Goal: Find specific page/section: Find specific page/section

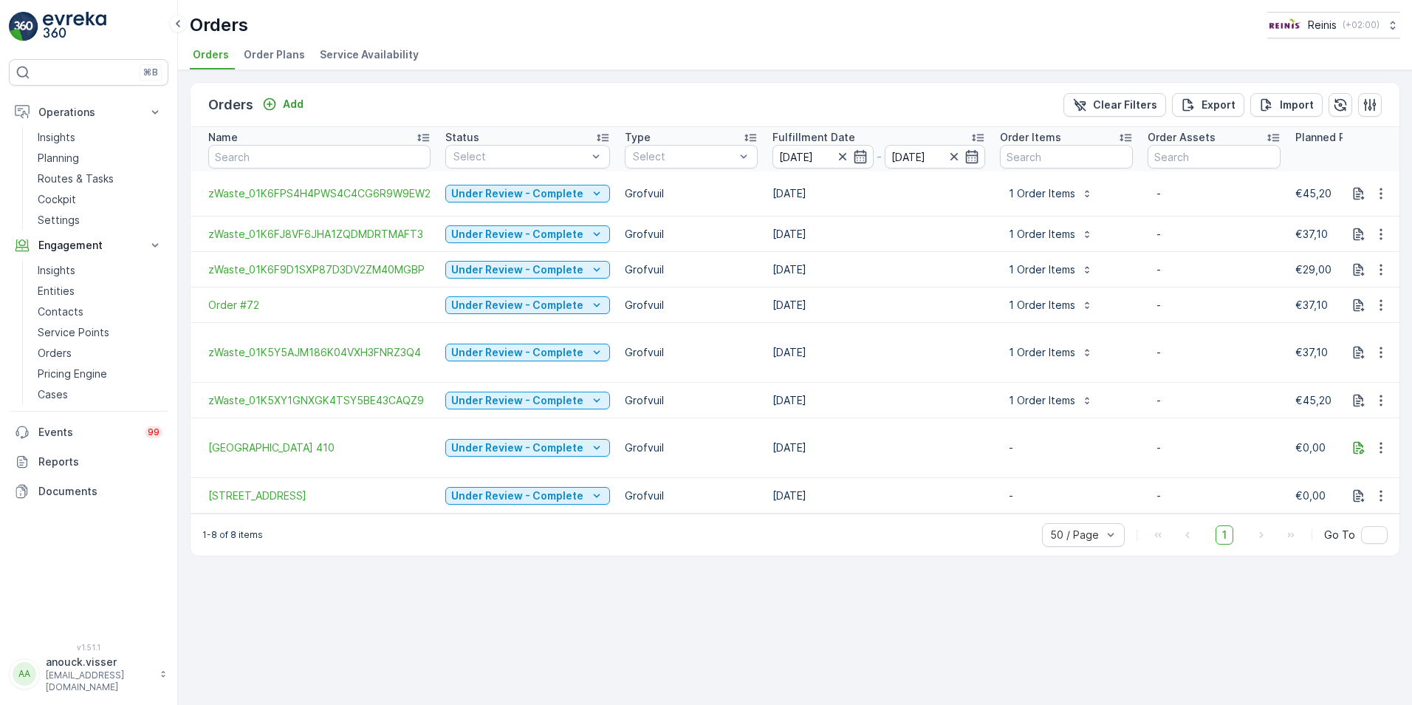
scroll to position [0, 1293]
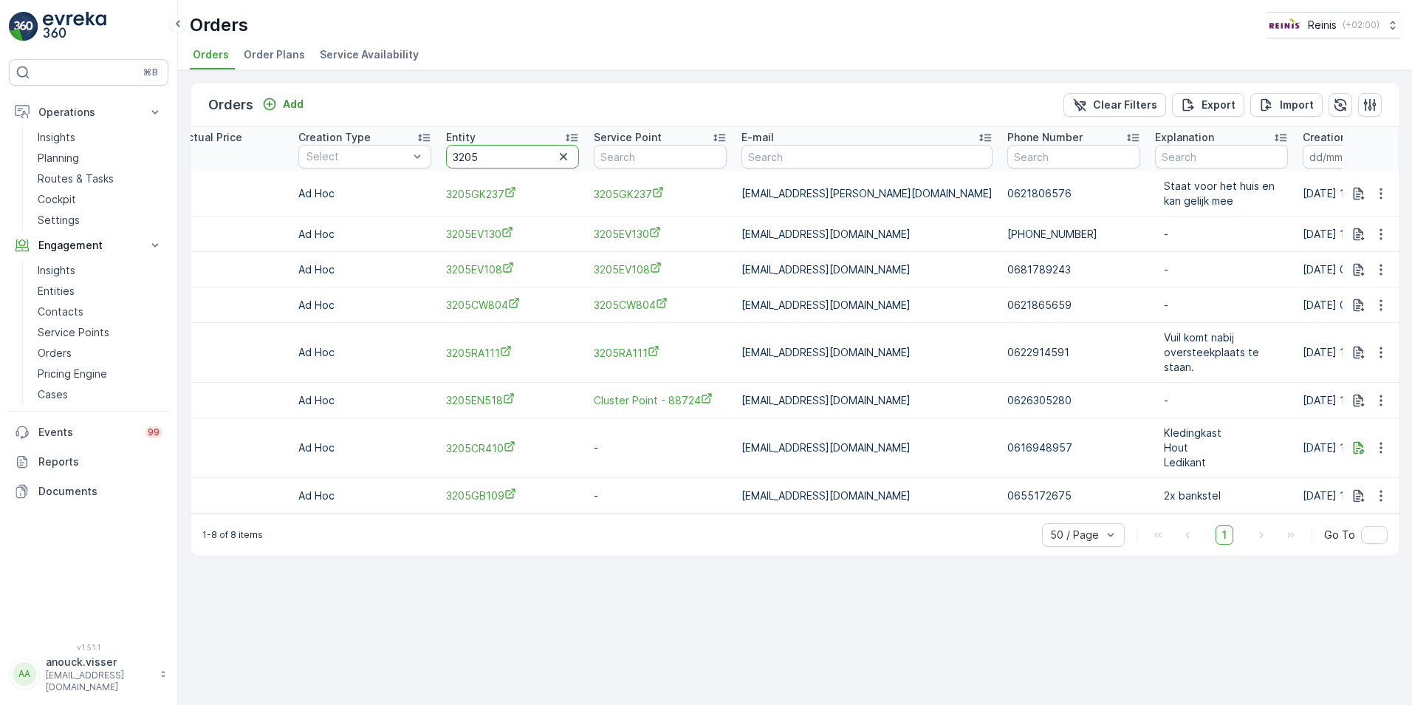
drag, startPoint x: 513, startPoint y: 160, endPoint x: 438, endPoint y: 154, distance: 74.8
click at [439, 154] on th "Entity 3205" at bounding box center [513, 149] width 148 height 44
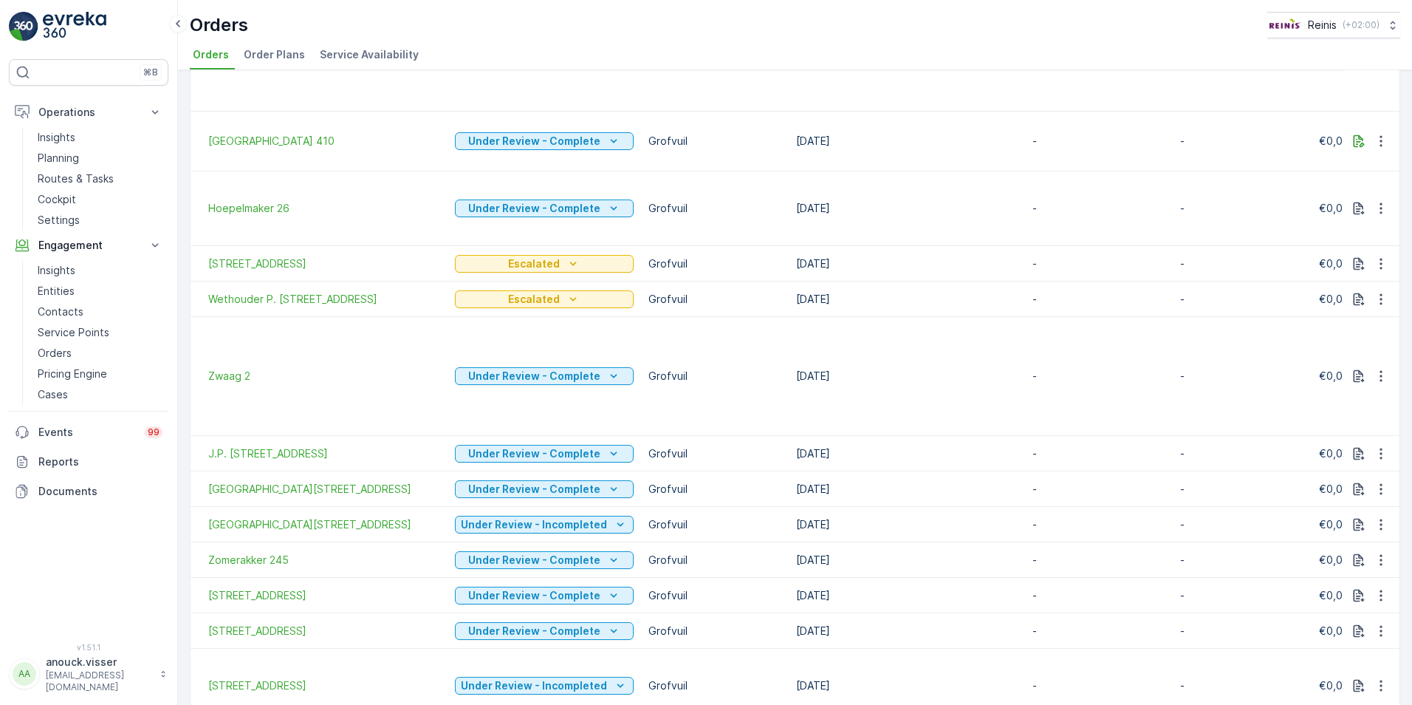
scroll to position [2271, 0]
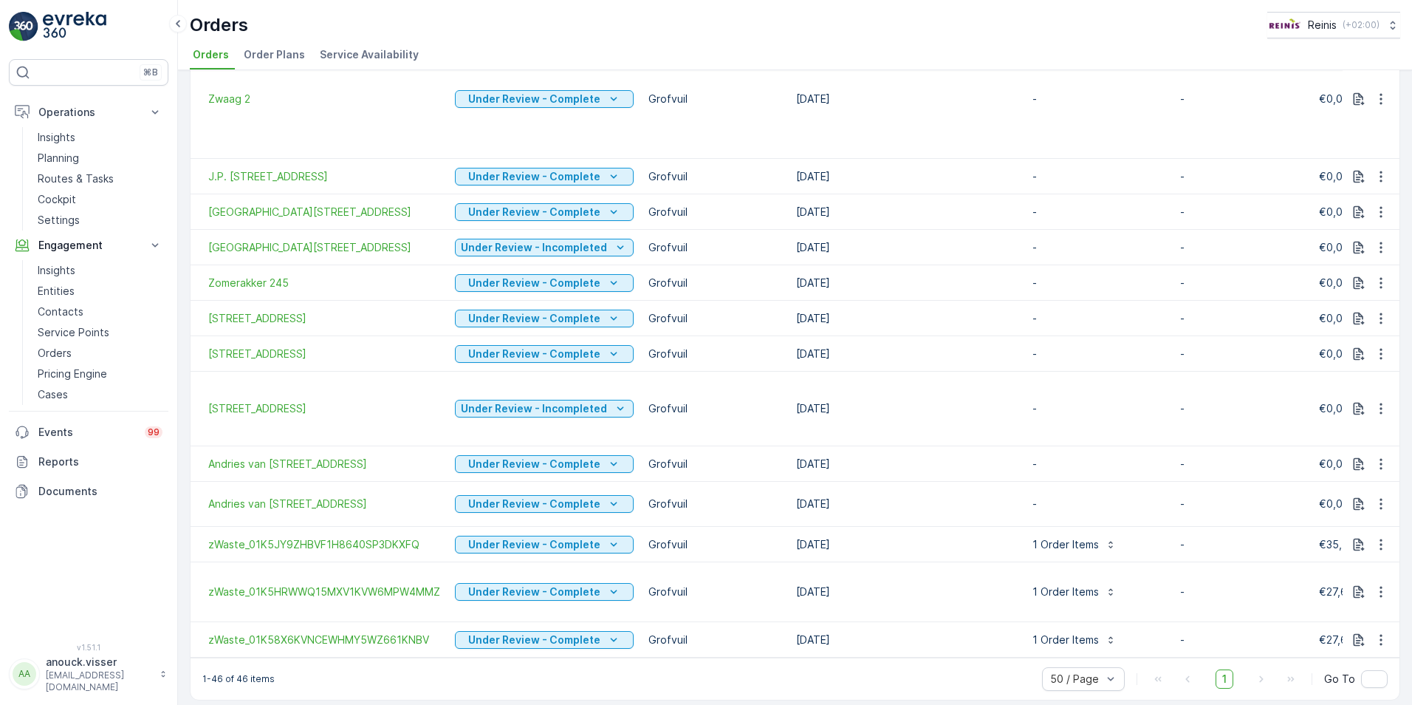
drag, startPoint x: 640, startPoint y: 650, endPoint x: 788, endPoint y: 652, distance: 147.7
click at [798, 657] on div "1-46 of 46 items 50 / Page 1 Go To" at bounding box center [795, 678] width 1209 height 42
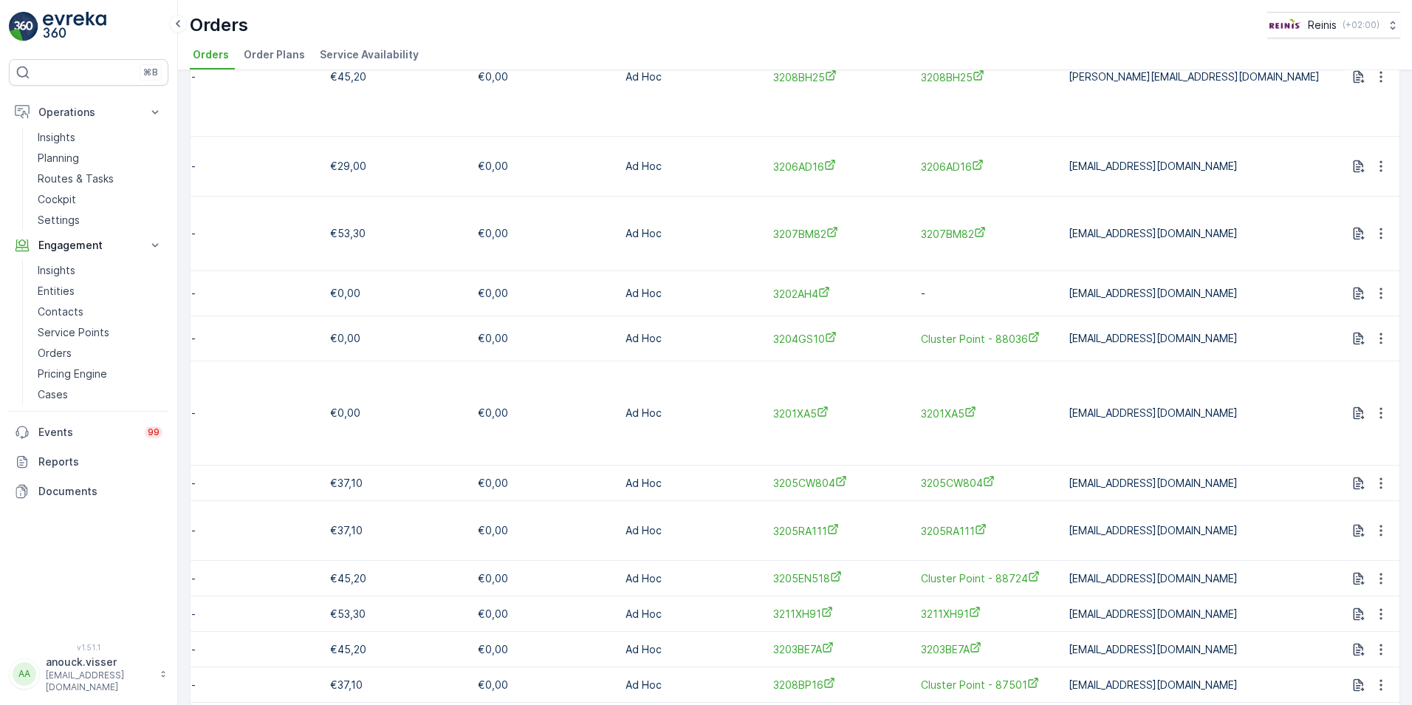
scroll to position [0, 0]
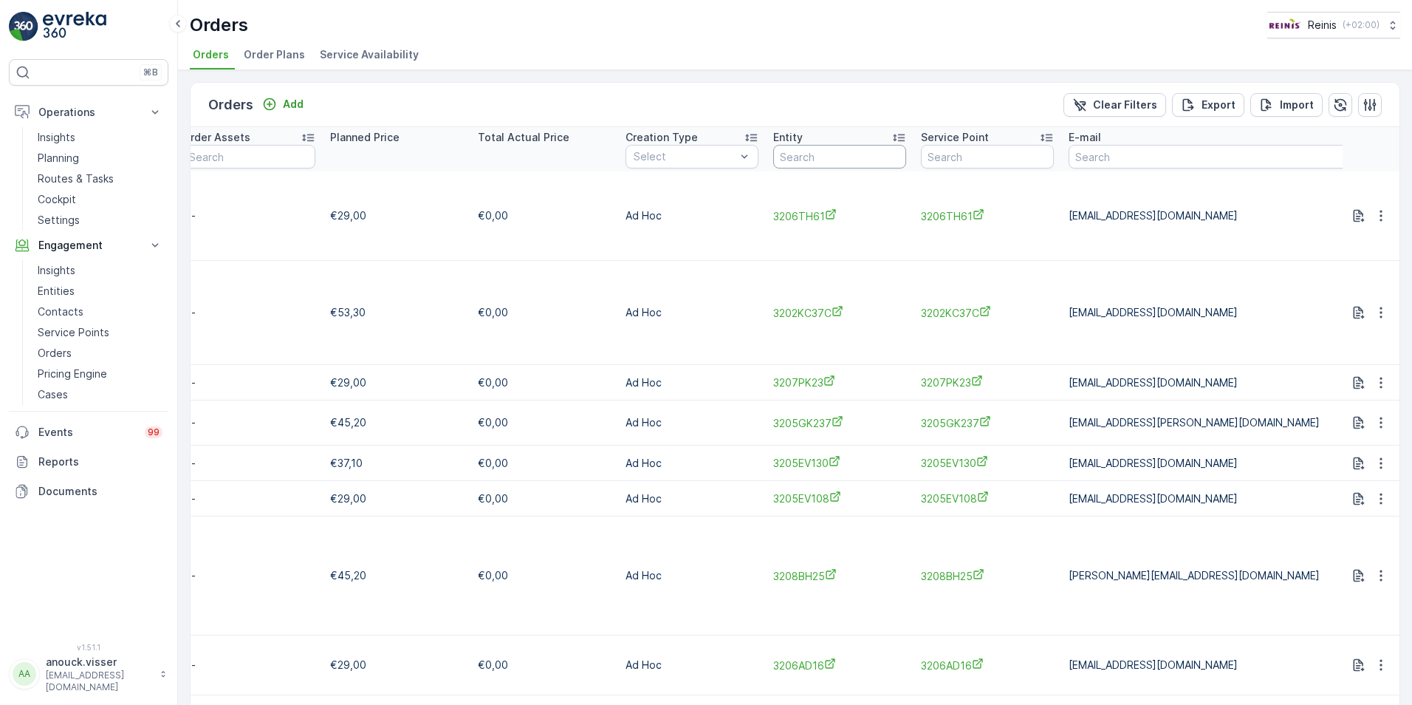
click at [880, 156] on input "text" at bounding box center [839, 157] width 133 height 24
type input "3205"
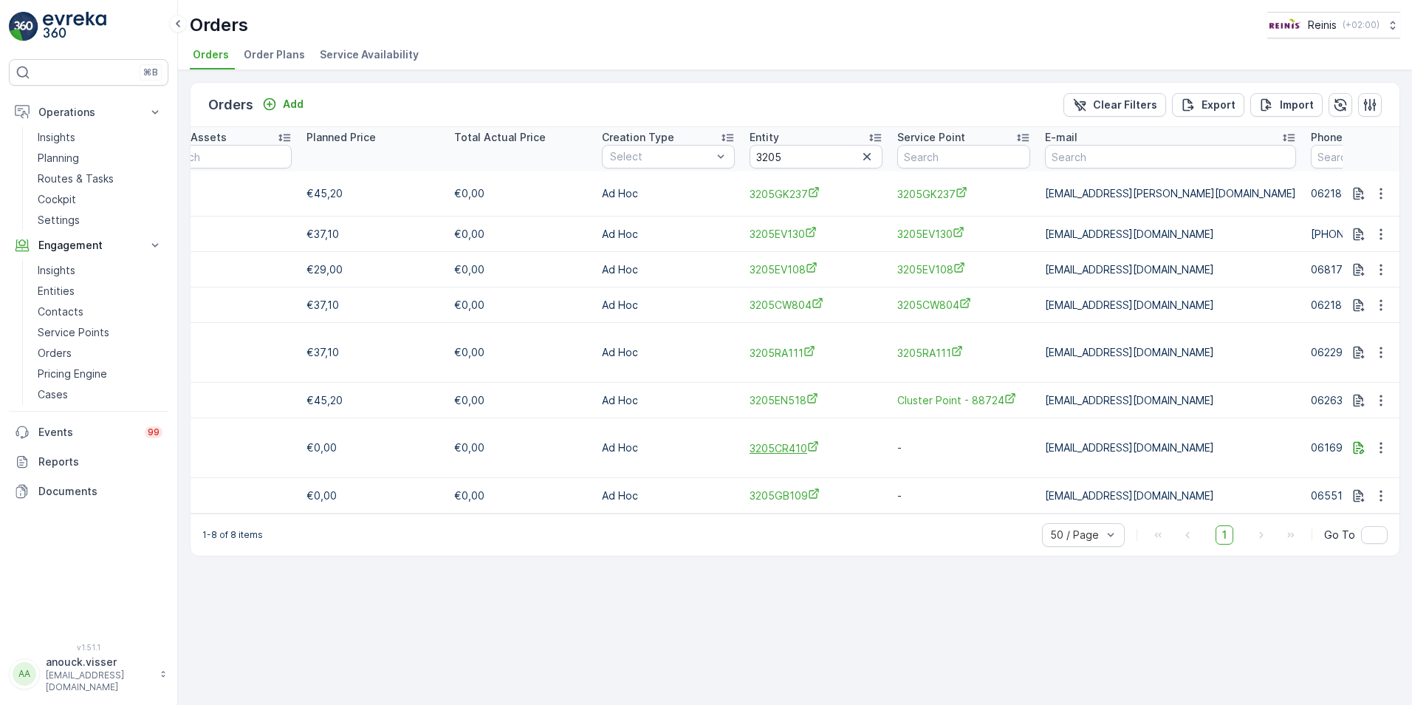
click at [776, 441] on span "3205CR410" at bounding box center [816, 448] width 133 height 16
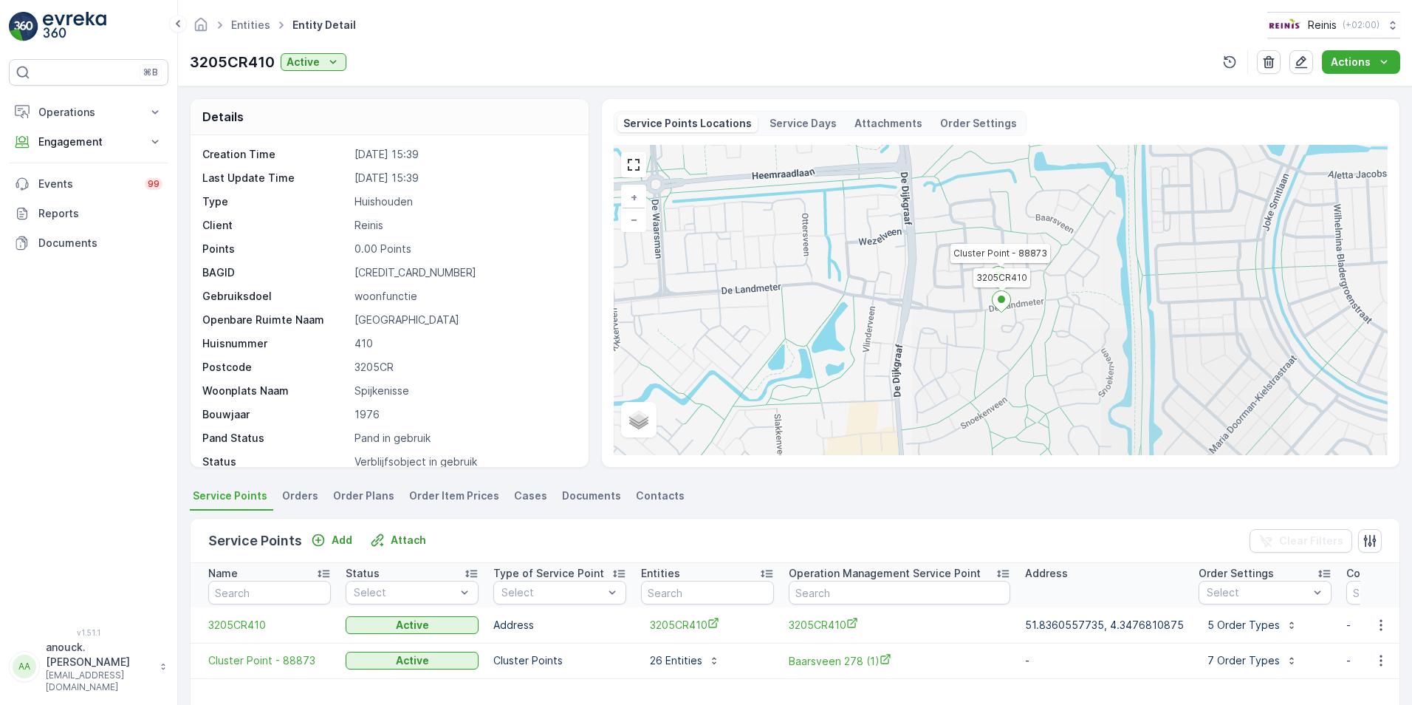
scroll to position [38, 0]
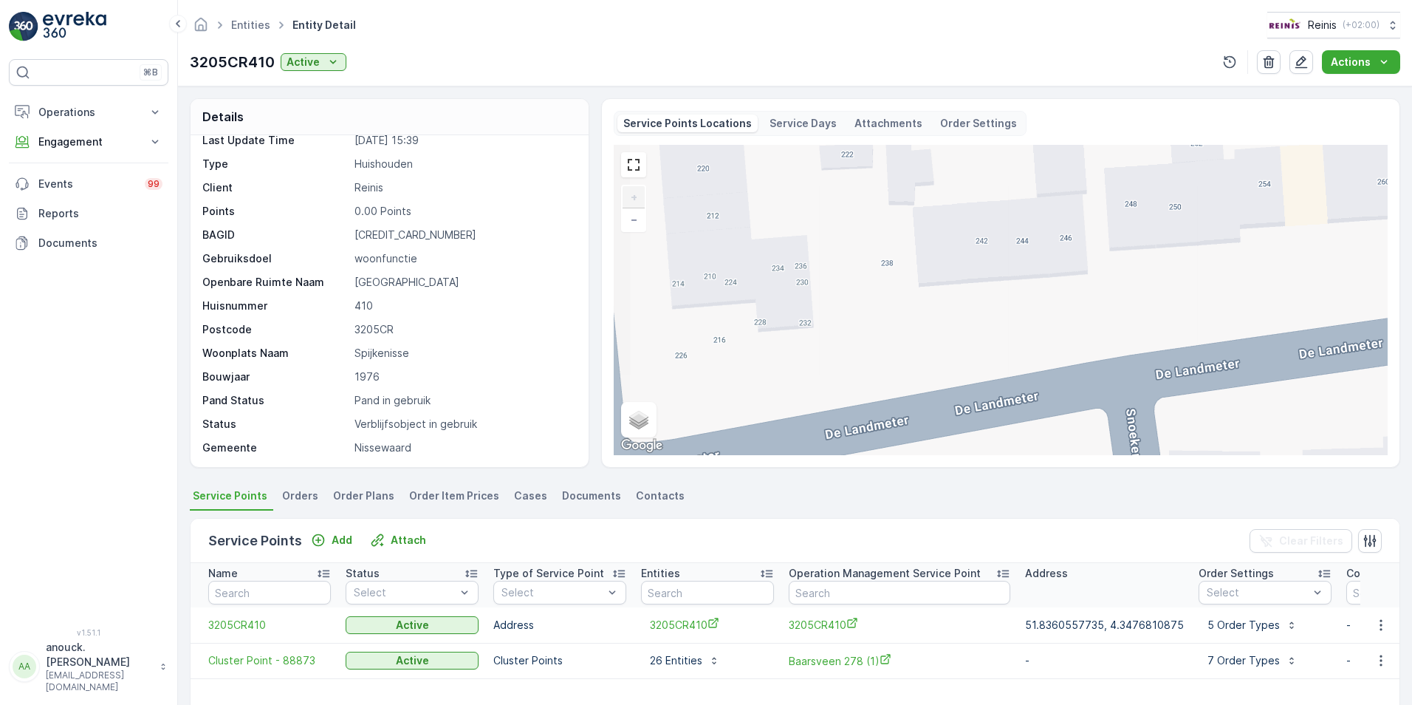
drag, startPoint x: 1014, startPoint y: 343, endPoint x: 1030, endPoint y: 290, distance: 55.6
click at [1030, 290] on div "3205CR410 Cluster Point - 88873 + − Satellite Roadmap Terrain Hybrid Leaflet Ke…" at bounding box center [1001, 300] width 774 height 310
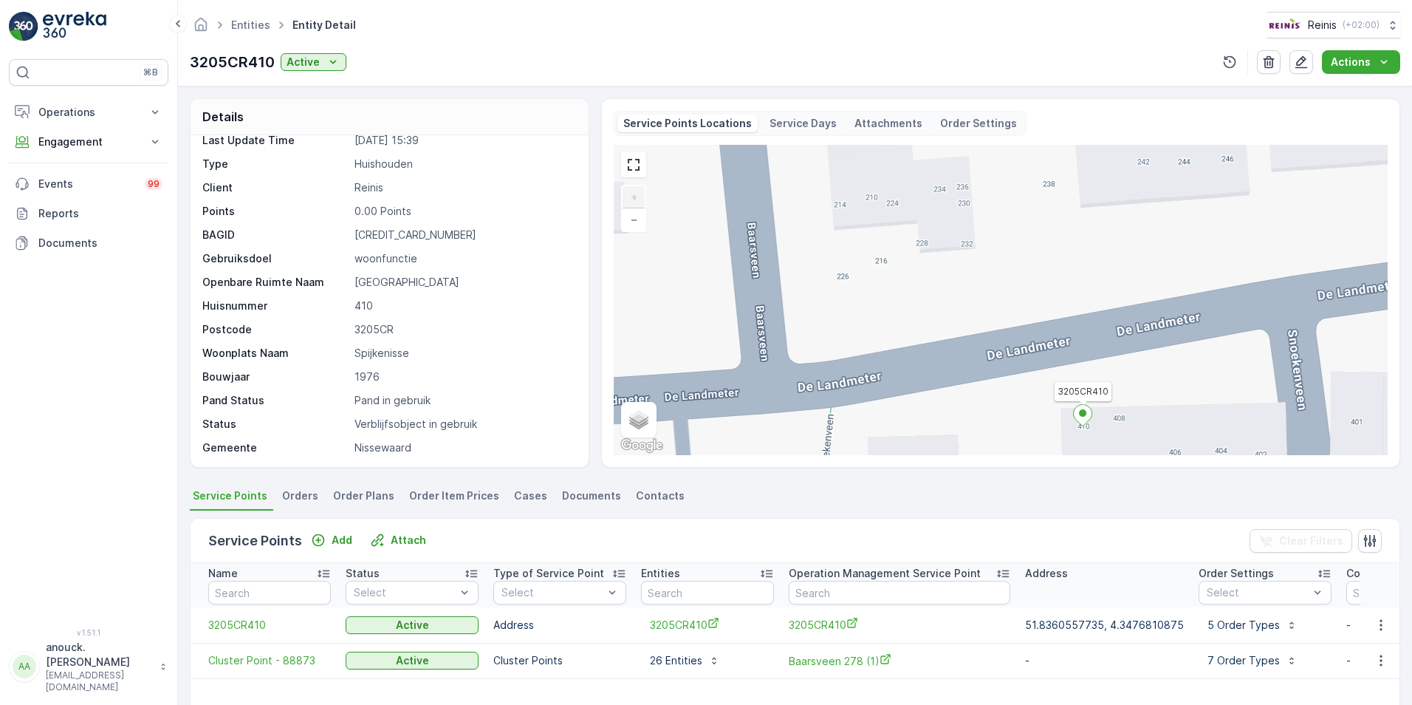
drag, startPoint x: 900, startPoint y: 344, endPoint x: 1064, endPoint y: 264, distance: 181.7
click at [1064, 264] on div "3205CR410 Cluster Point - 88873 + − Satellite Roadmap Terrain Hybrid Leaflet Ke…" at bounding box center [1001, 300] width 774 height 310
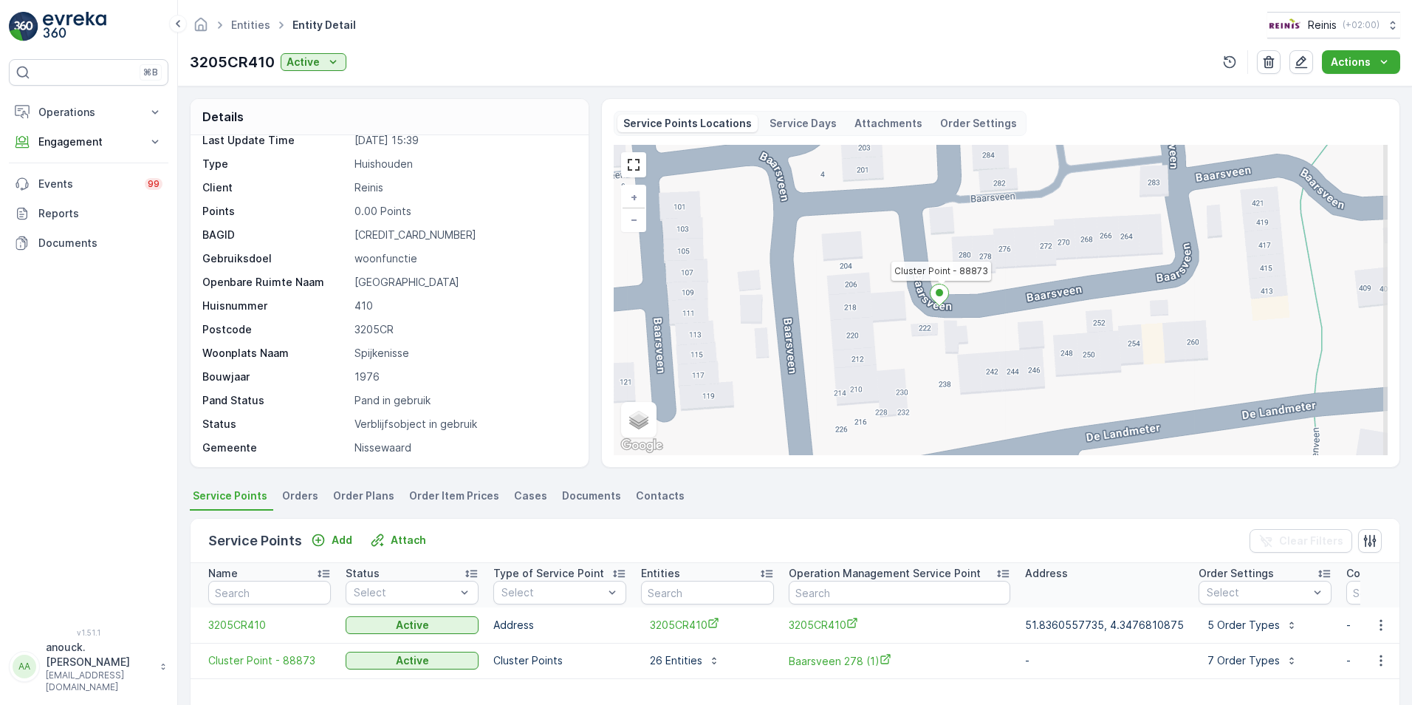
drag, startPoint x: 1047, startPoint y: 203, endPoint x: 966, endPoint y: 335, distance: 154.2
click at [966, 335] on div "3205CR410 Cluster Point - 88873 + − Satellite Roadmap Terrain Hybrid Leaflet Ke…" at bounding box center [1001, 300] width 774 height 310
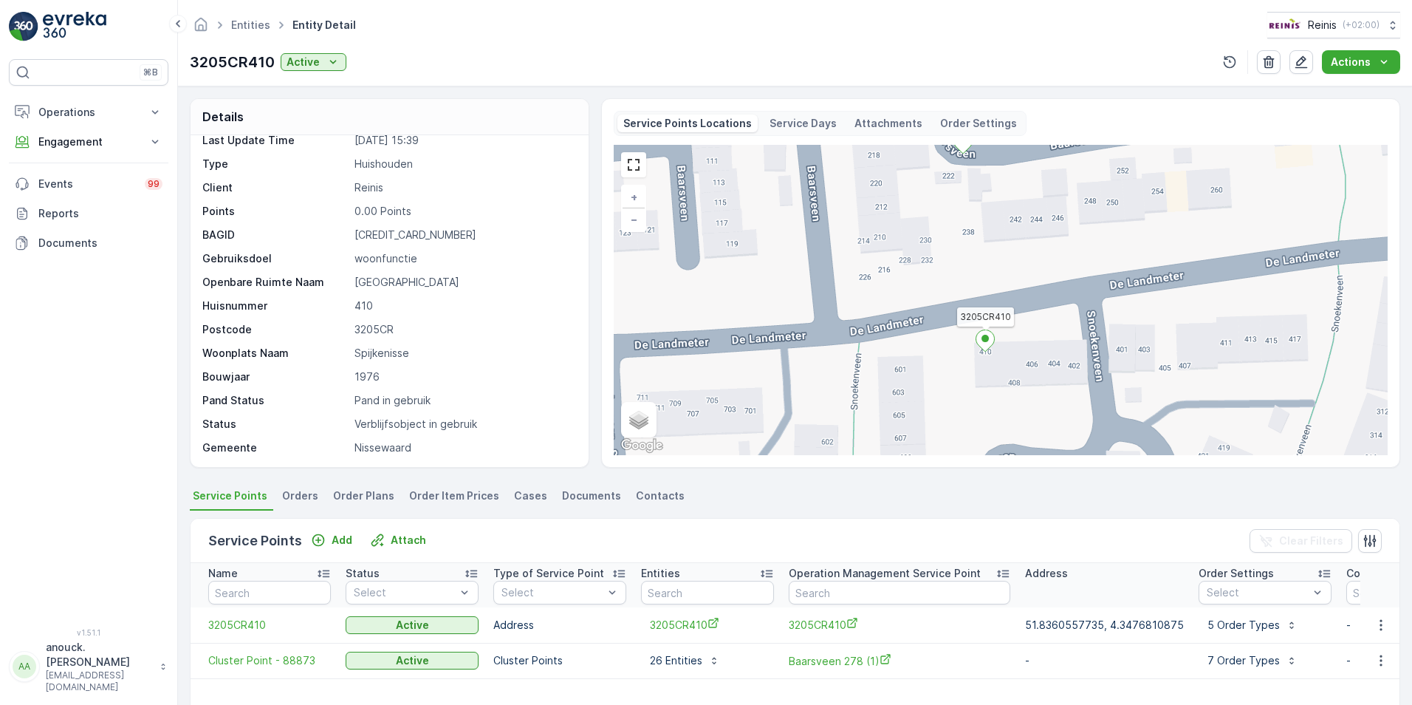
drag, startPoint x: 1080, startPoint y: 372, endPoint x: 1096, endPoint y: 248, distance: 125.2
click at [1096, 248] on div "3205CR410 Cluster Point - 88873 + − Satellite Roadmap Terrain Hybrid Leaflet Ke…" at bounding box center [1001, 300] width 774 height 310
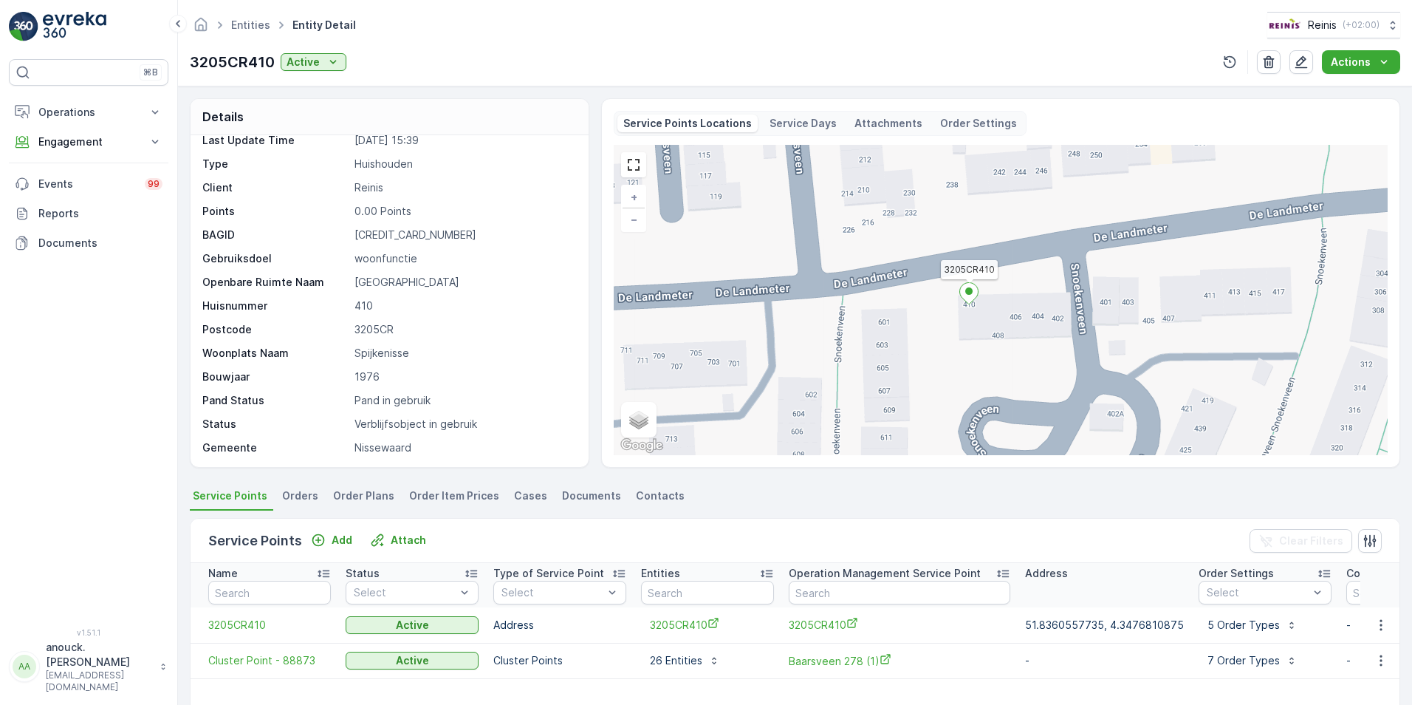
drag, startPoint x: 1101, startPoint y: 310, endPoint x: 1086, endPoint y: 273, distance: 40.1
click at [1086, 273] on div "3205CR410 Cluster Point - 88873 + − Satellite Roadmap Terrain Hybrid Leaflet Ke…" at bounding box center [1001, 300] width 774 height 310
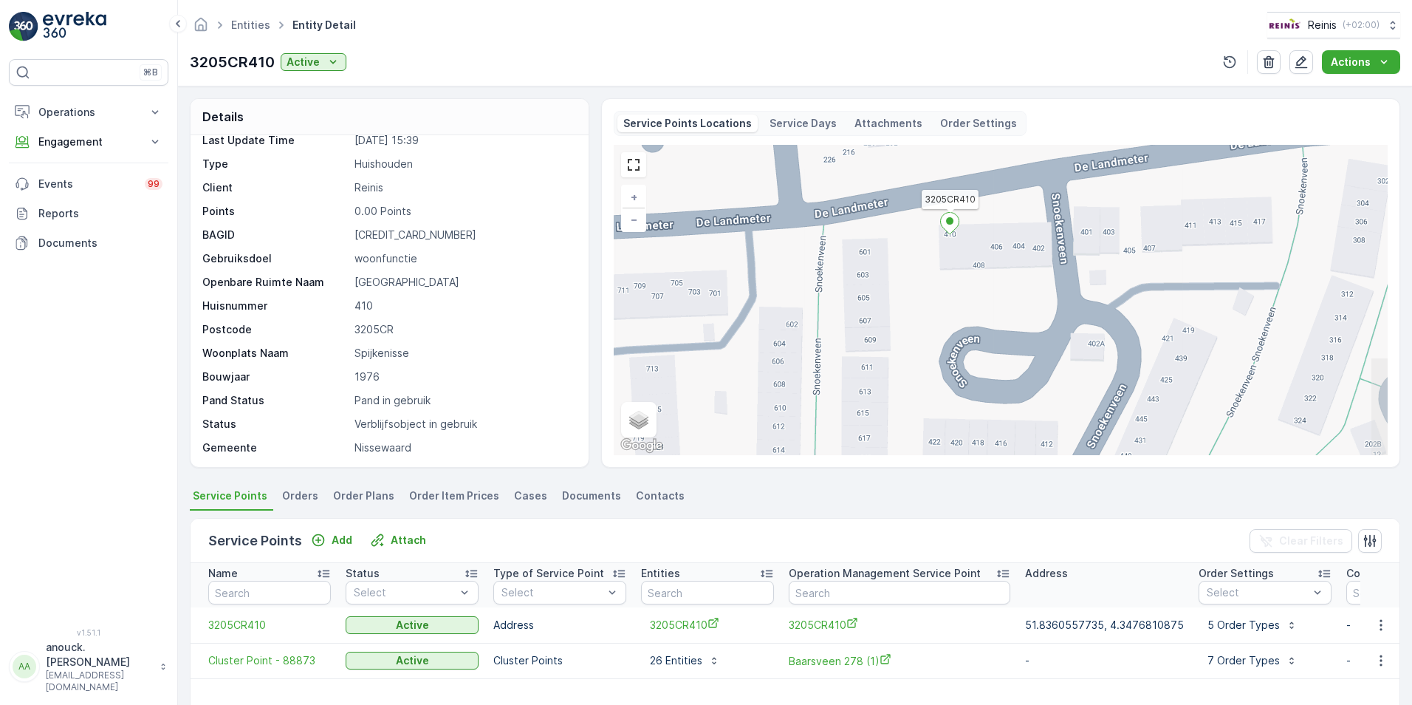
drag, startPoint x: 997, startPoint y: 409, endPoint x: 978, endPoint y: 339, distance: 72.8
click at [978, 339] on div "3205CR410 Cluster Point - 88873 + − Satellite Roadmap Terrain Hybrid Leaflet Ke…" at bounding box center [1001, 300] width 774 height 310
